Goal: Transaction & Acquisition: Subscribe to service/newsletter

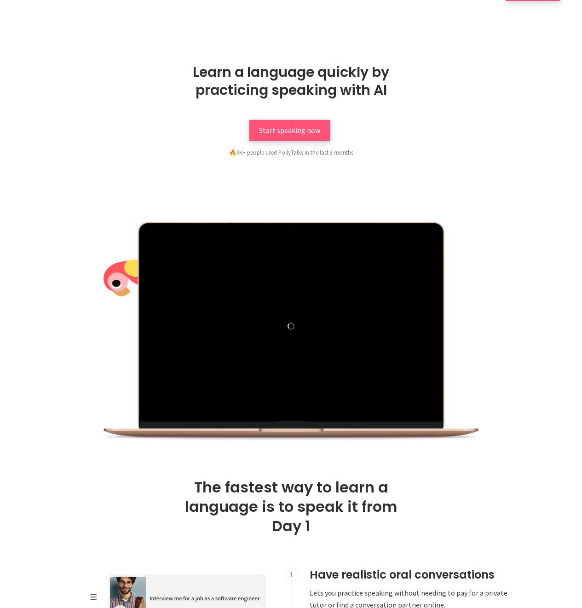
scroll to position [46, 0]
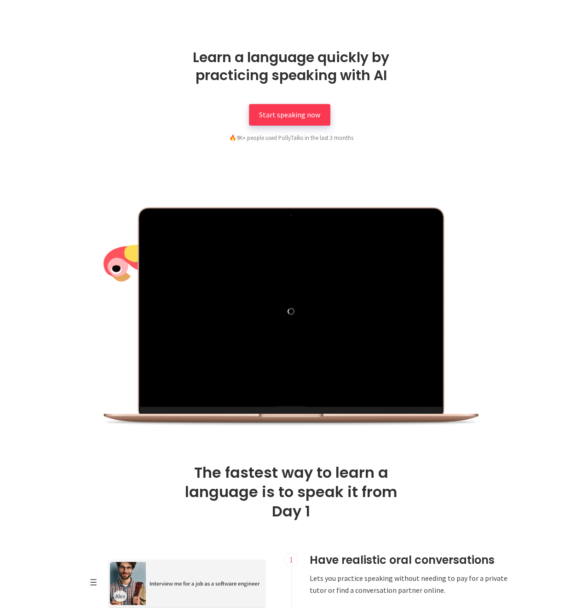
click at [312, 115] on span "Start speaking now" at bounding box center [289, 114] width 61 height 9
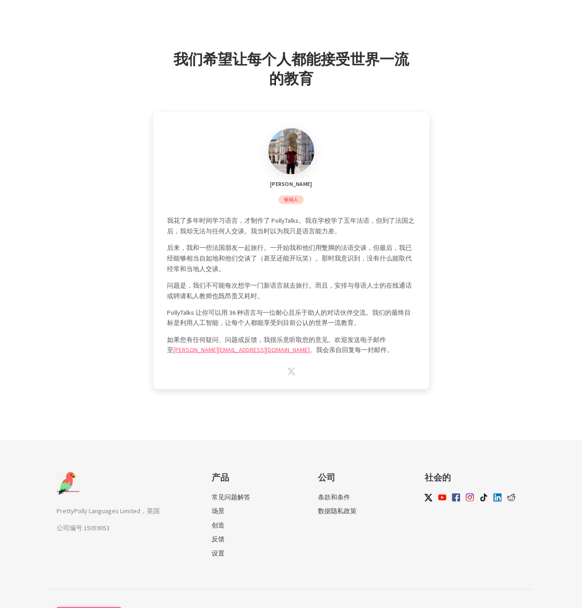
scroll to position [2393, 0]
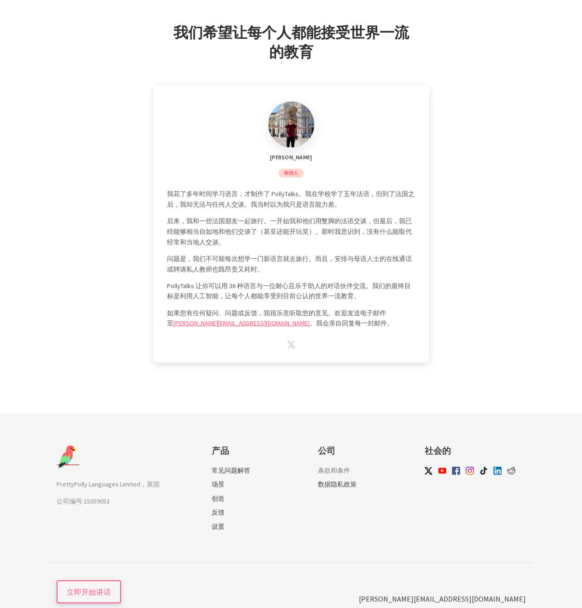
click at [339, 466] on font "条款和条件" at bounding box center [334, 470] width 32 height 8
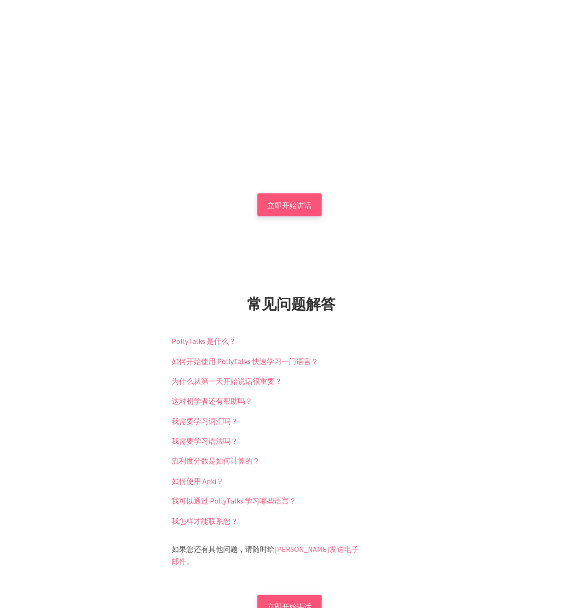
scroll to position [1795, 0]
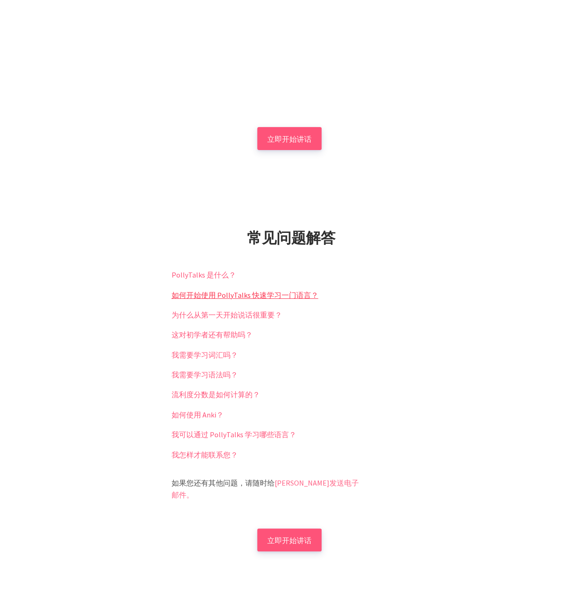
click at [262, 295] on font "如何开始使用 PollyTalks 快速学习一门语言？" at bounding box center [245, 295] width 147 height 9
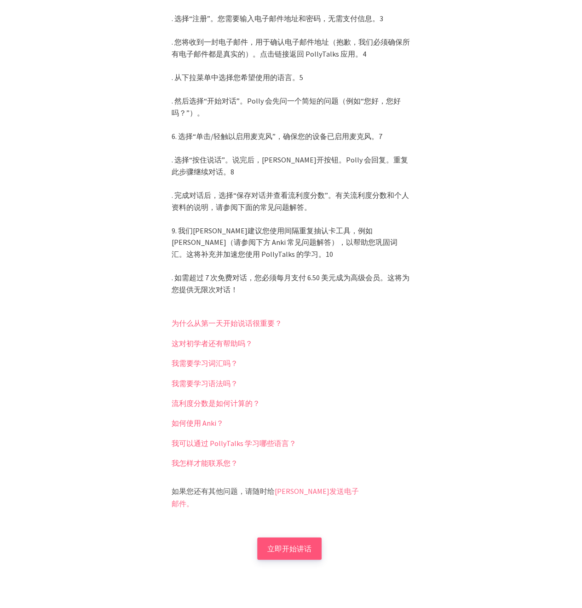
scroll to position [2118, 0]
click at [233, 344] on font "这对初学者还有帮助吗？" at bounding box center [212, 342] width 81 height 9
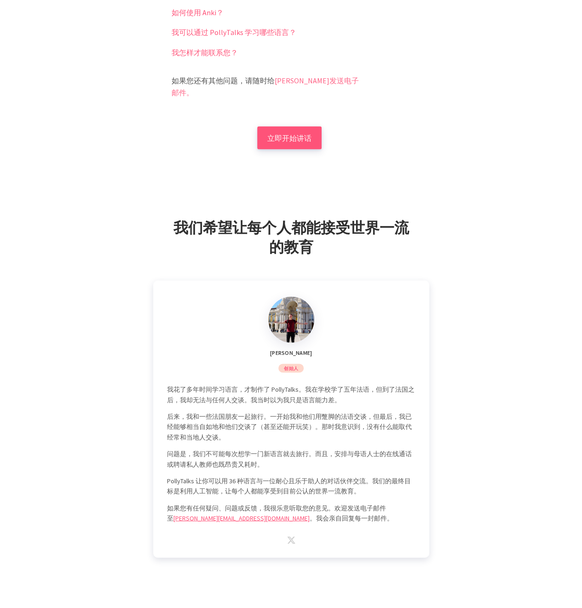
scroll to position [2178, 0]
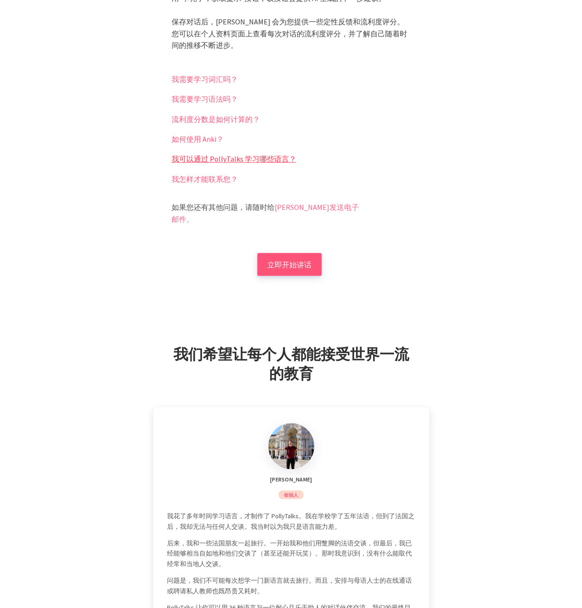
click at [239, 156] on font "我可以通过 PollyTalks 学习哪些语言？" at bounding box center [234, 158] width 125 height 9
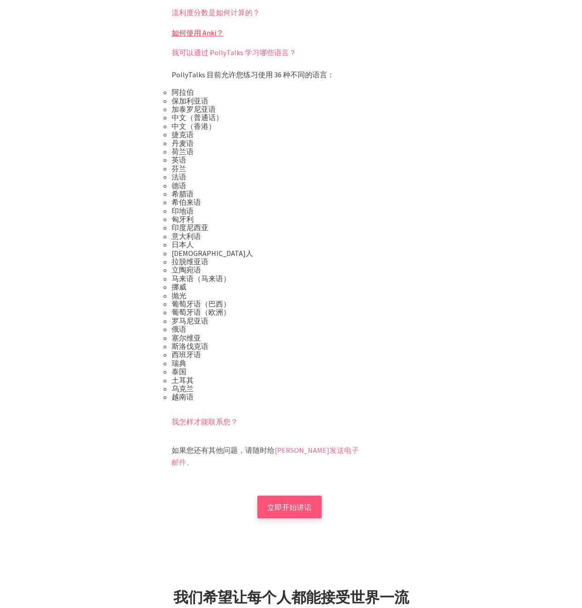
click at [206, 34] on font "如何使用 Anki？" at bounding box center [198, 32] width 52 height 9
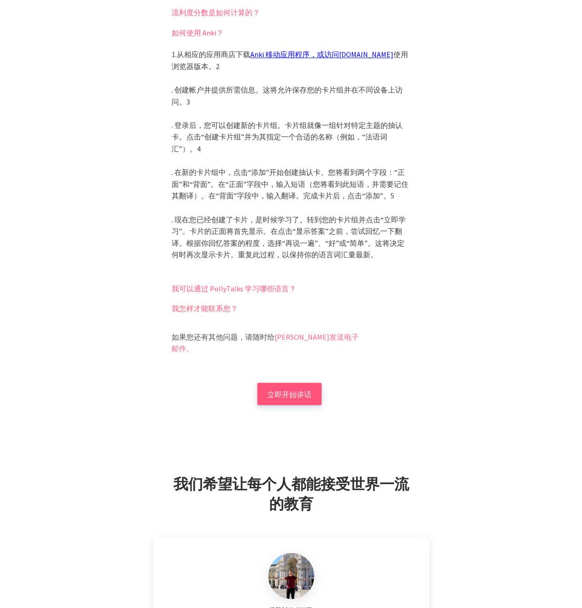
click at [299, 54] on font "Anki 移动应用程序，或访问" at bounding box center [294, 54] width 89 height 9
click at [273, 289] on font "我可以通过 PollyTalks 学习哪些语言？" at bounding box center [234, 288] width 125 height 9
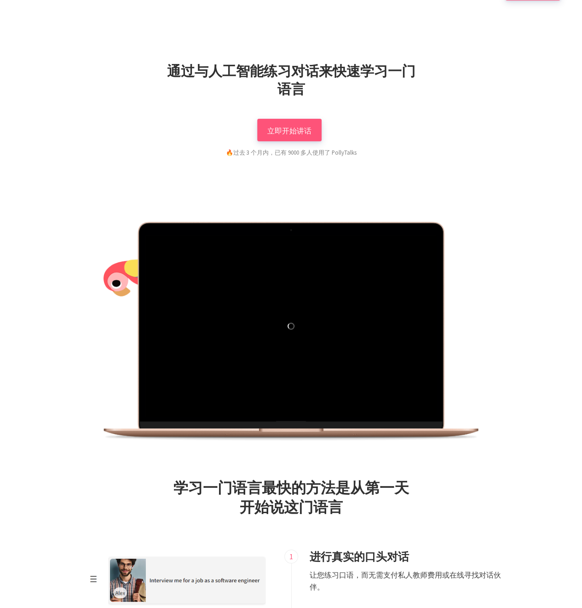
scroll to position [0, 0]
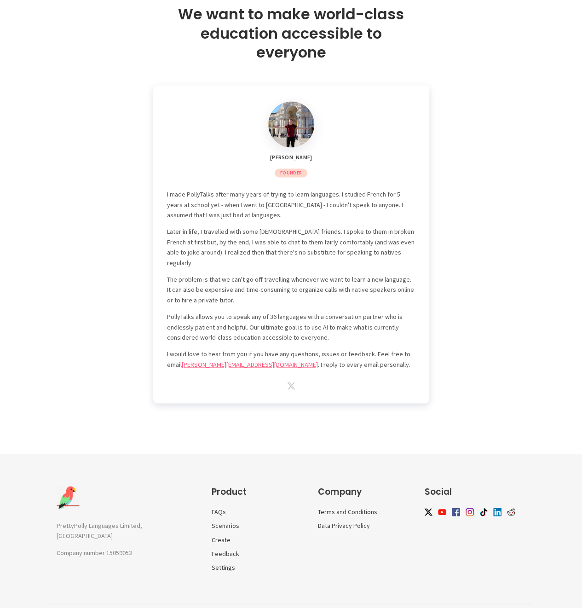
scroll to position [2457, 0]
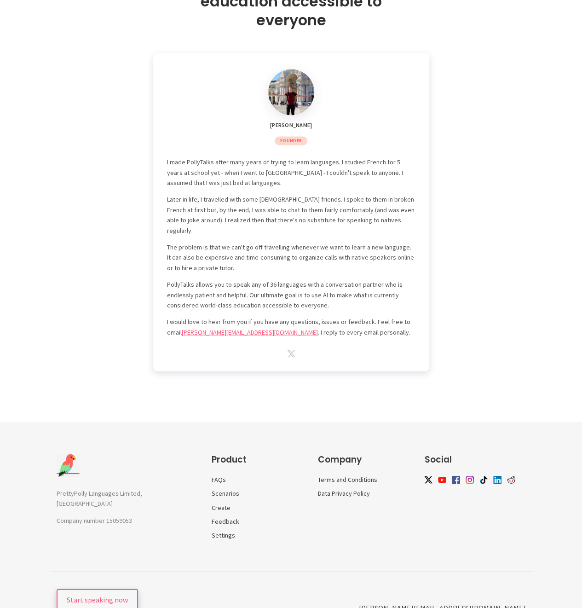
click at [121, 595] on span "Start speaking now" at bounding box center [97, 599] width 61 height 9
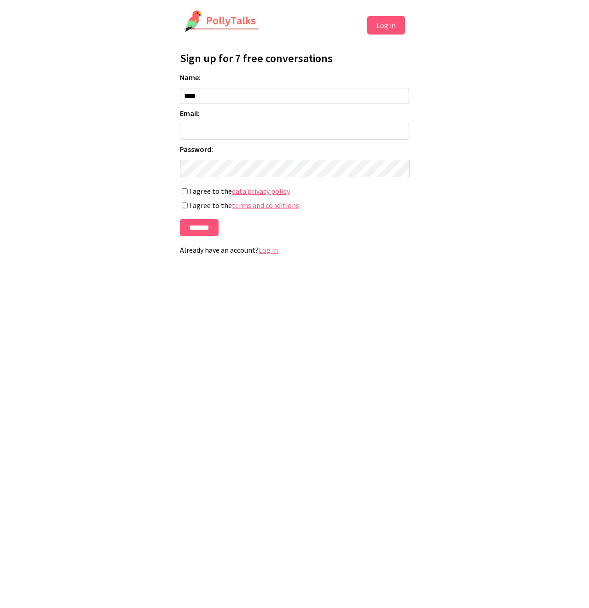
type input "****"
click at [278, 193] on link "data privacy policy" at bounding box center [261, 191] width 58 height 10
